Goal: Task Accomplishment & Management: Manage account settings

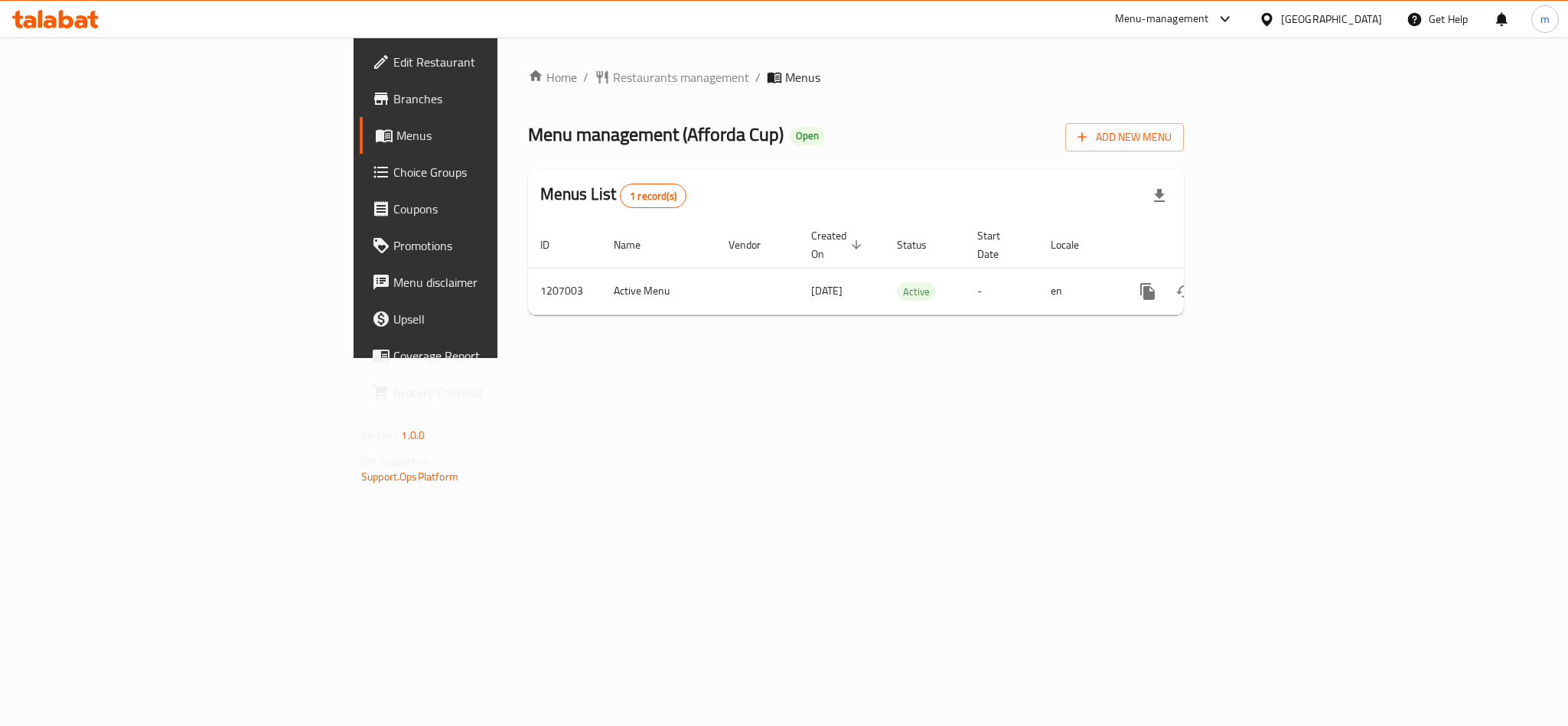
click at [56, 23] on icon at bounding box center [50, 22] width 13 height 13
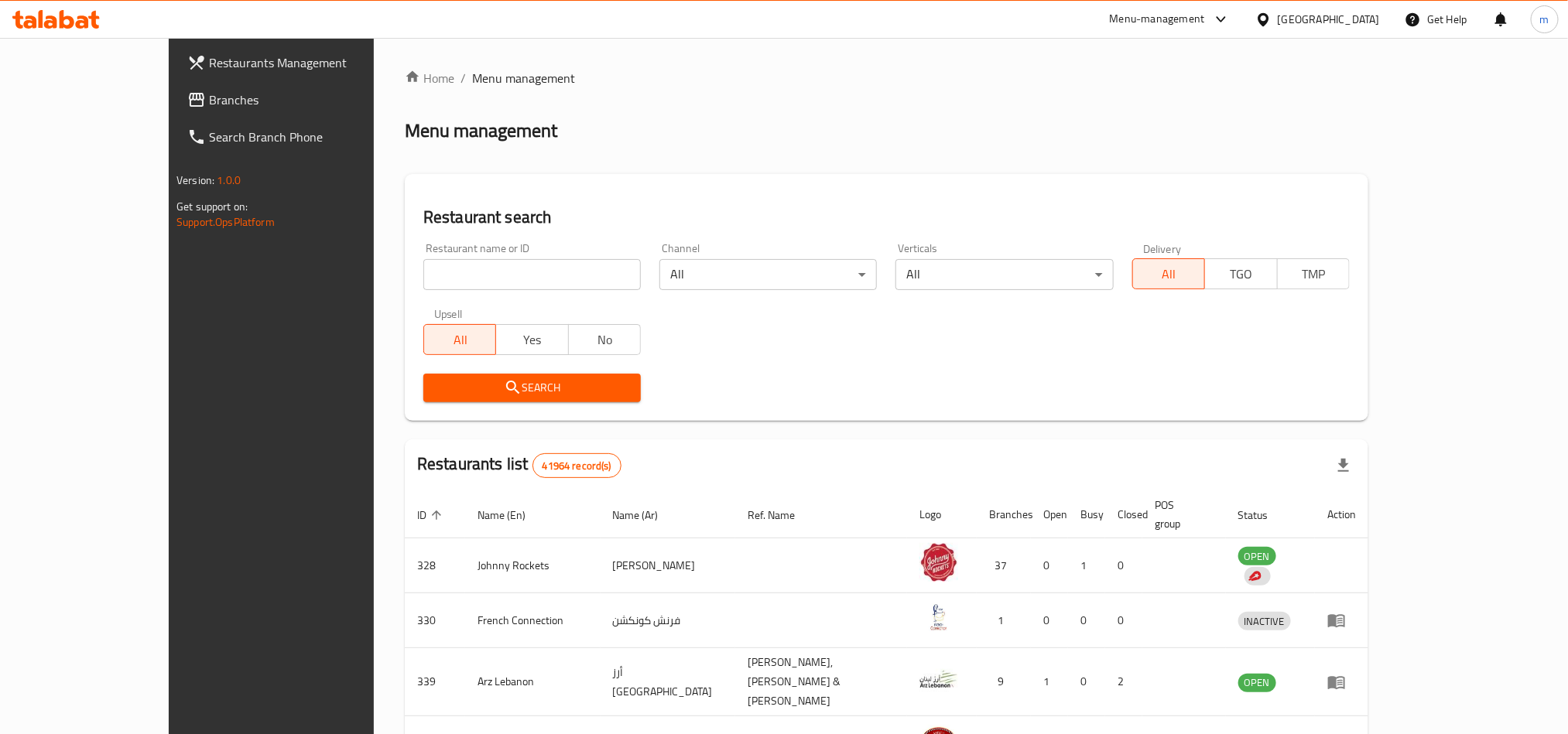
click at [175, 82] on link "Branches" at bounding box center [302, 100] width 256 height 37
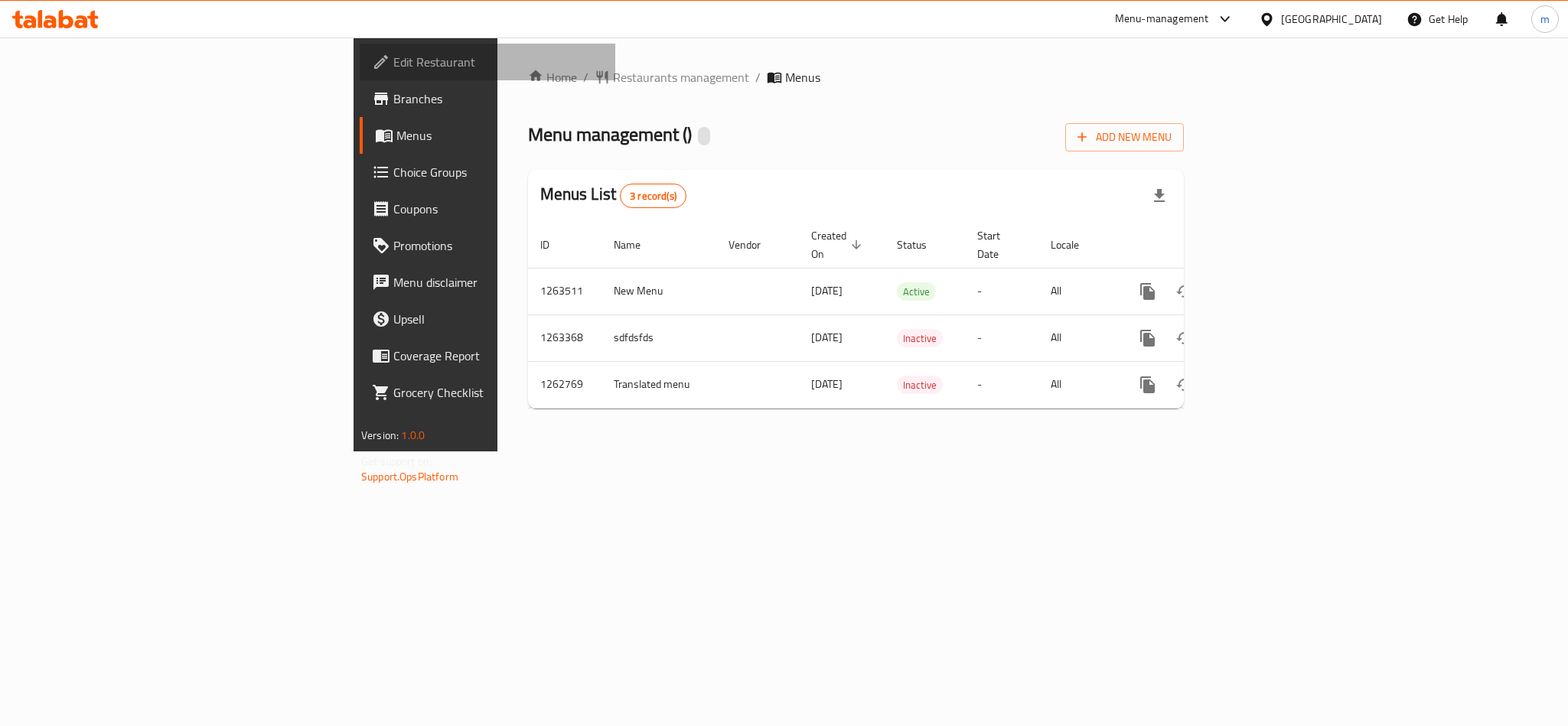
click at [393, 57] on span "Edit Restaurant" at bounding box center [498, 62] width 209 height 19
